Goal: Book appointment/travel/reservation

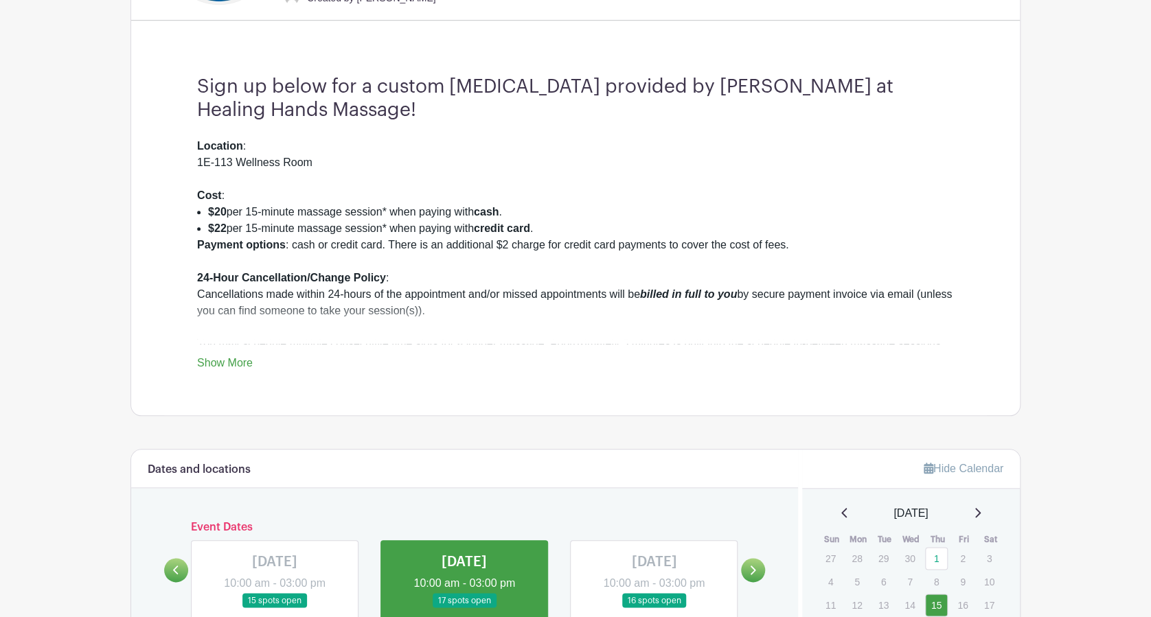
click at [741, 275] on div "Payment options : cash or credit card. There is an additional $2 charge for cre…" at bounding box center [575, 336] width 757 height 198
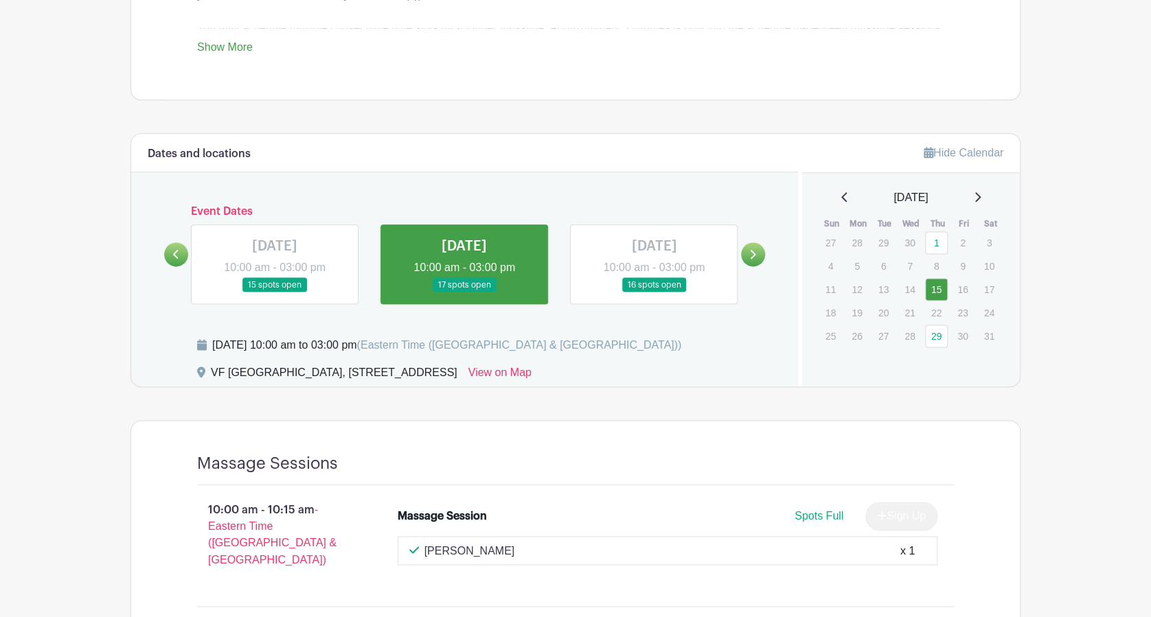
scroll to position [745, 0]
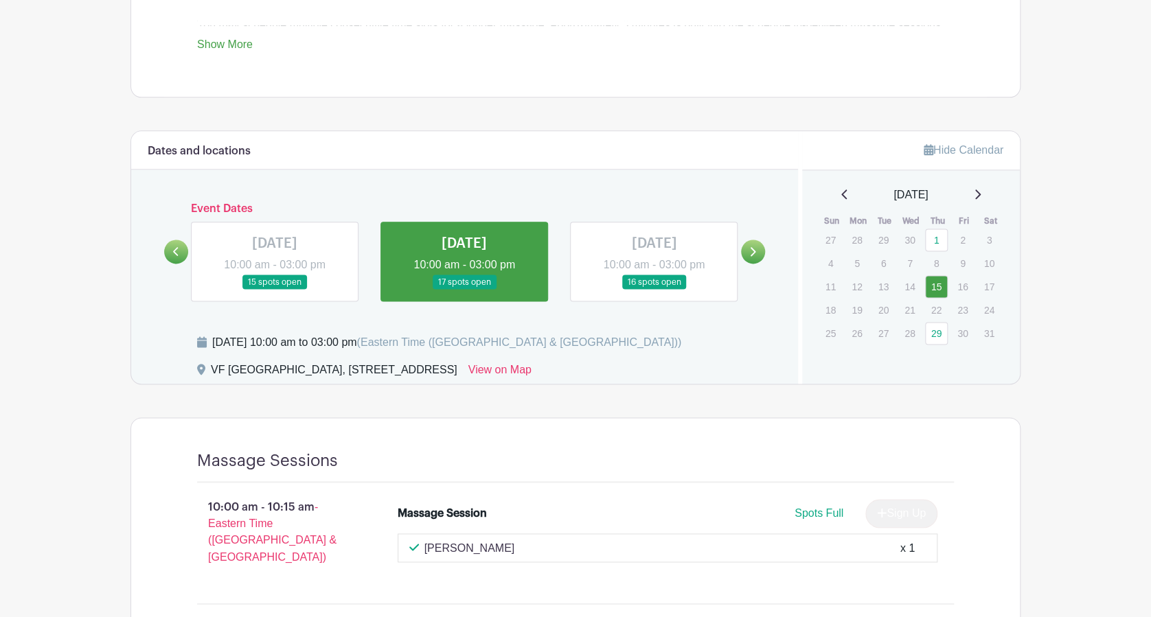
click at [758, 248] on link at bounding box center [753, 252] width 24 height 24
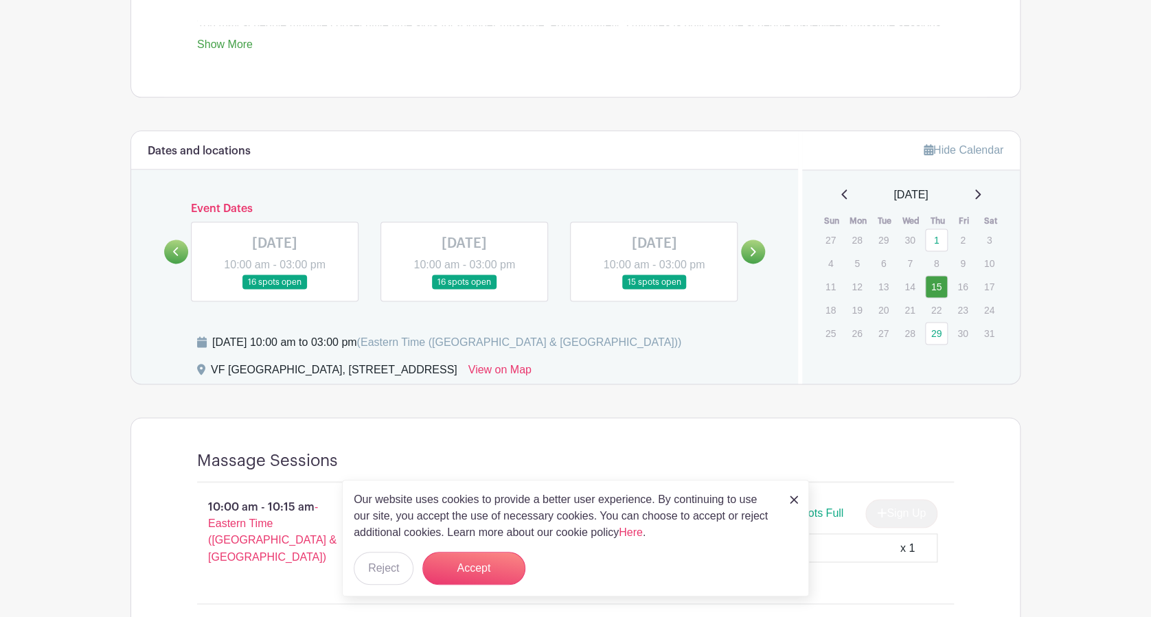
click at [758, 248] on link at bounding box center [753, 252] width 24 height 24
click at [275, 290] on link at bounding box center [275, 290] width 0 height 0
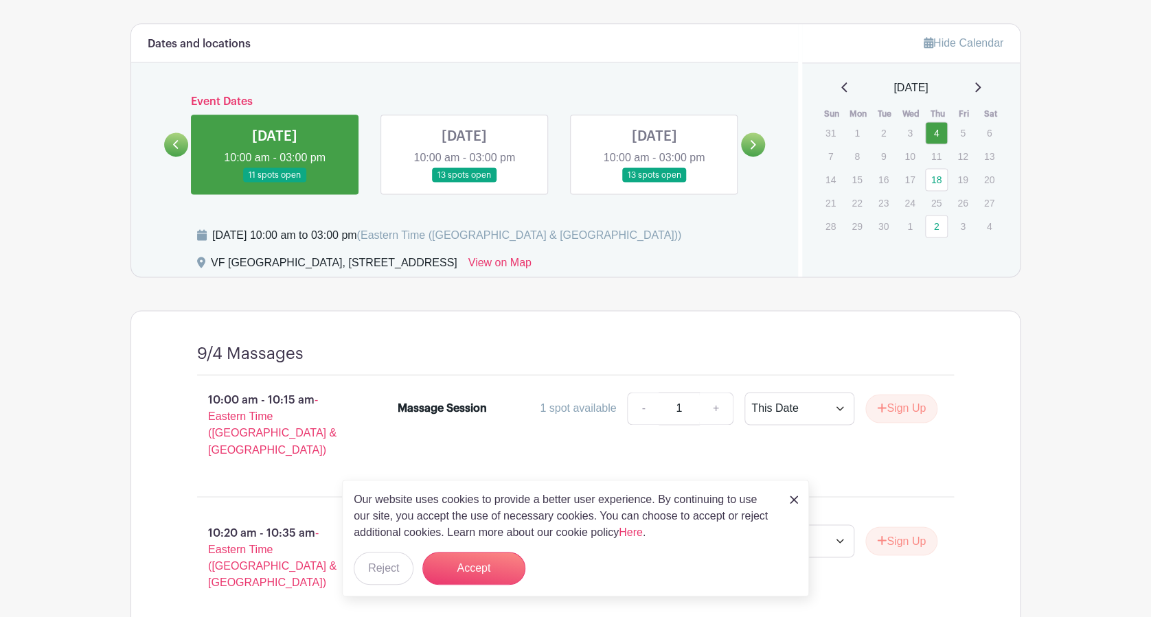
scroll to position [852, 0]
click at [752, 146] on icon at bounding box center [752, 145] width 6 height 10
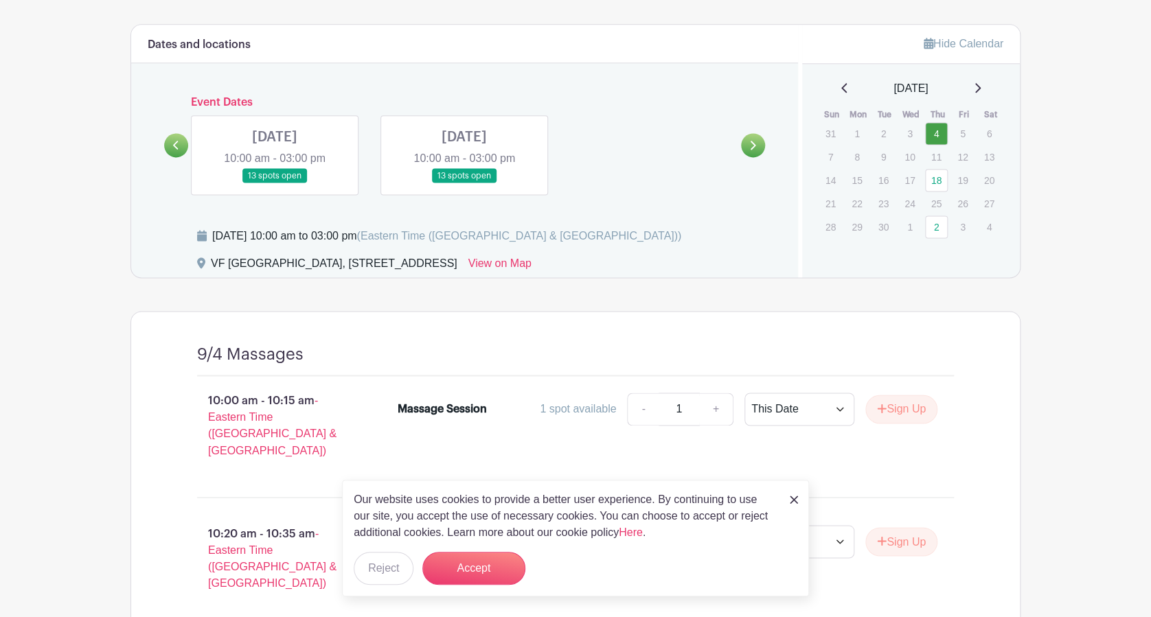
click at [177, 141] on icon at bounding box center [176, 145] width 6 height 10
